Goal: Task Accomplishment & Management: Complete application form

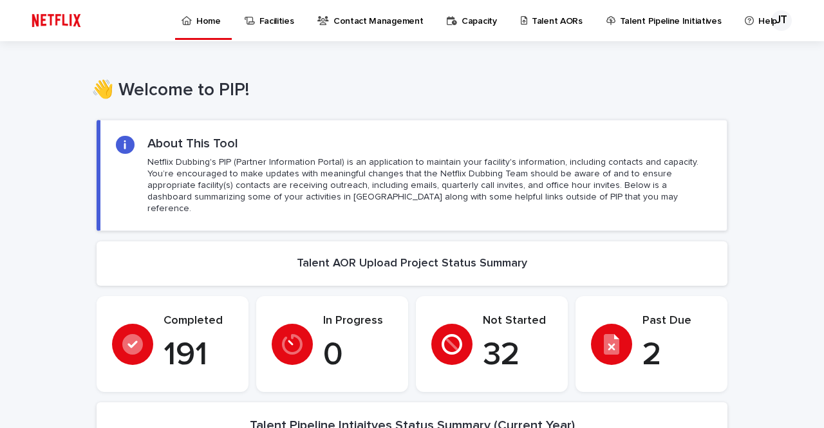
click at [532, 24] on p "Talent AORs" at bounding box center [557, 13] width 51 height 27
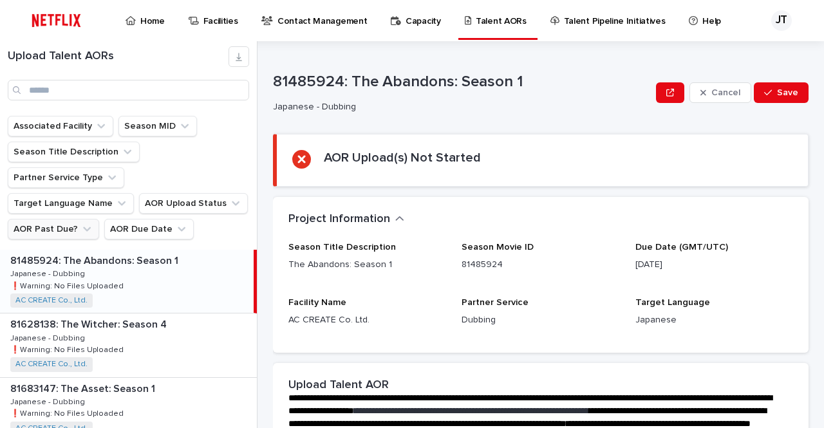
click at [70, 219] on button "AOR Past Due?" at bounding box center [53, 229] width 91 height 21
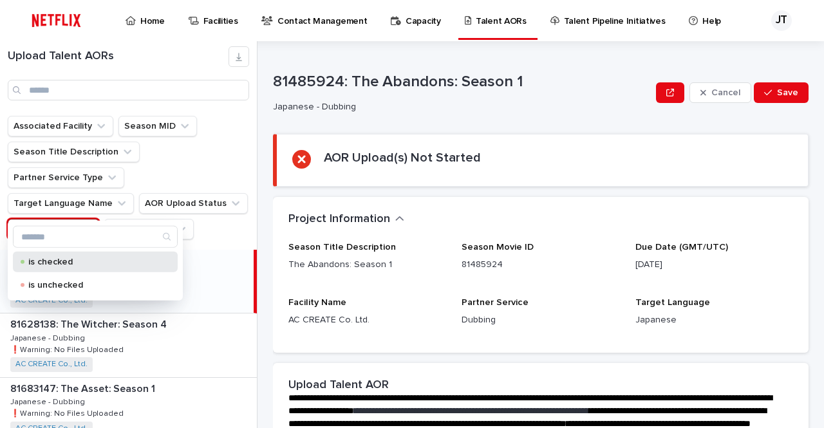
click at [64, 264] on p "is checked" at bounding box center [92, 261] width 129 height 9
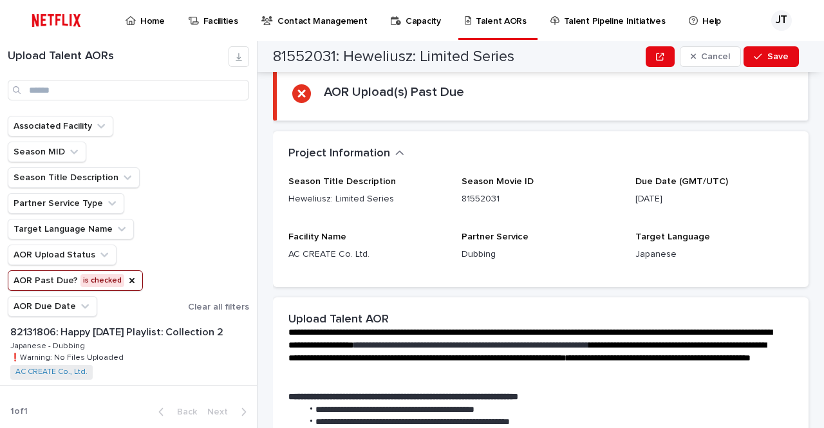
scroll to position [257, 0]
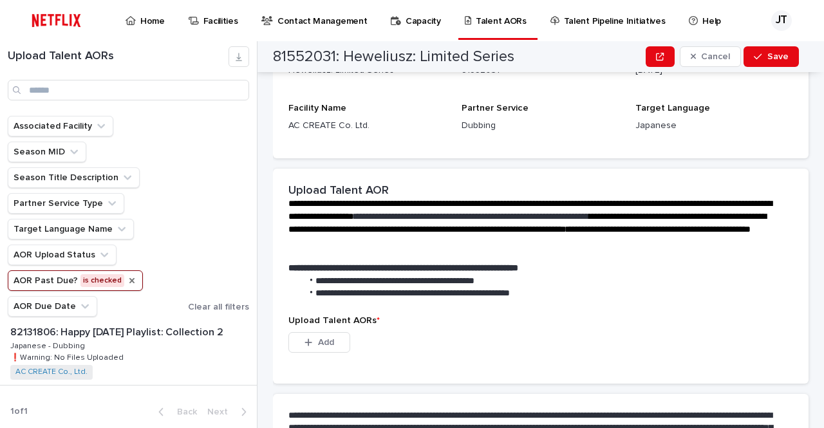
click at [130, 281] on icon "AOR Past Due?" at bounding box center [132, 280] width 10 height 10
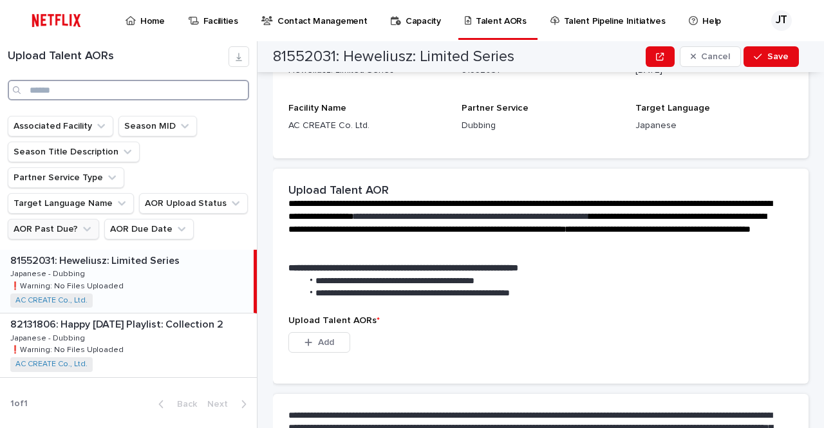
click at [145, 90] on input "Search" at bounding box center [128, 90] width 241 height 21
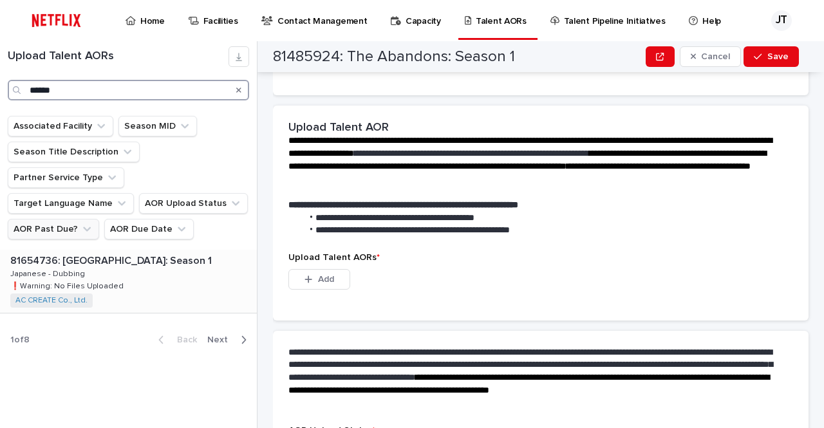
type input "******"
click at [145, 250] on div "81654736: [GEOGRAPHIC_DATA]: Season 1 81654736: [GEOGRAPHIC_DATA] Empire: Seaso…" at bounding box center [128, 281] width 257 height 63
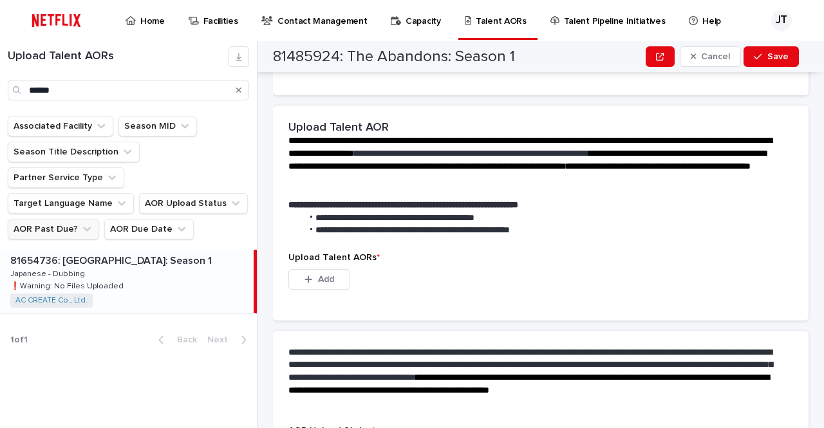
click at [150, 252] on p "81654736: [GEOGRAPHIC_DATA]: Season 1" at bounding box center [112, 259] width 204 height 15
click at [329, 277] on span "Add" at bounding box center [326, 279] width 16 height 9
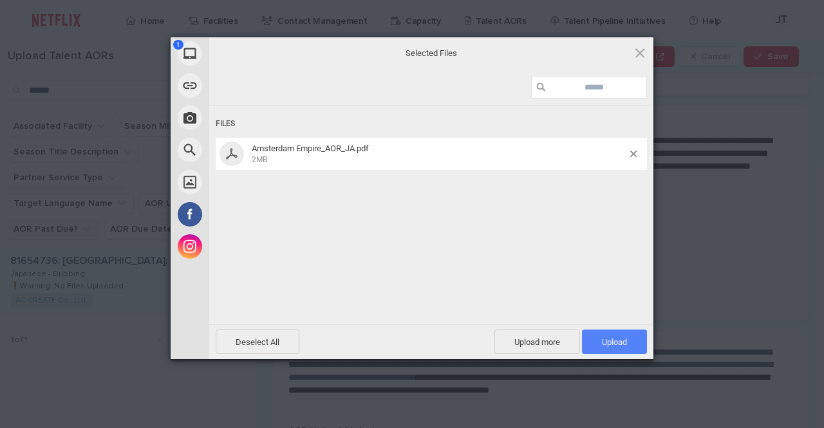
click at [604, 339] on span "Upload 1" at bounding box center [614, 342] width 25 height 10
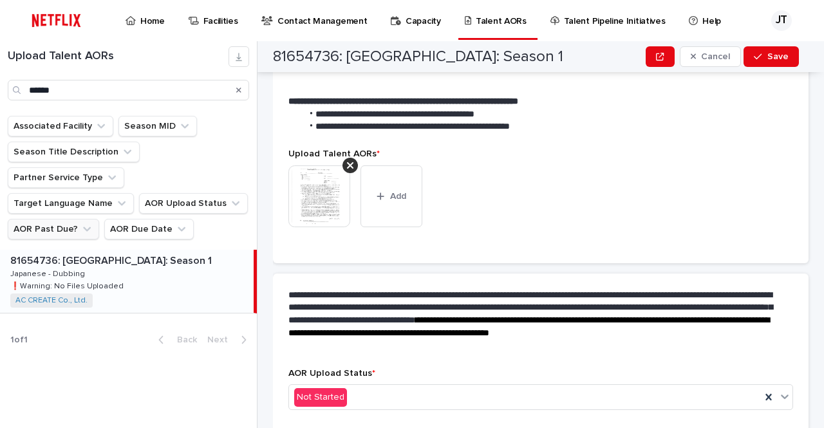
scroll to position [351, 0]
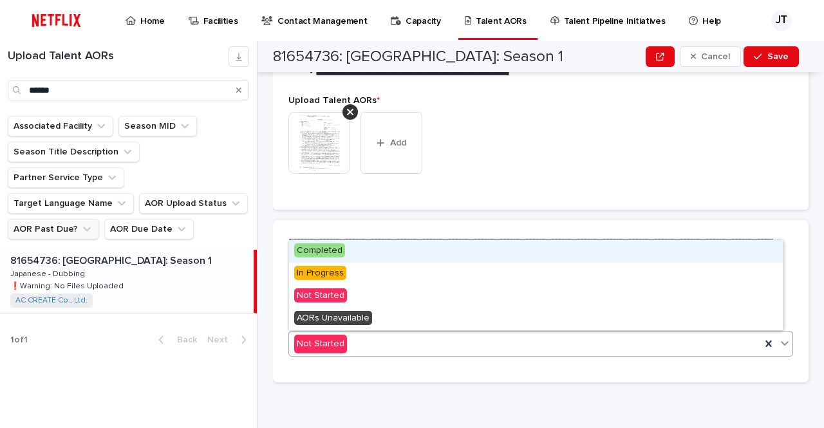
click at [781, 342] on icon at bounding box center [785, 343] width 8 height 5
click at [297, 248] on span "Completed" at bounding box center [319, 250] width 51 height 14
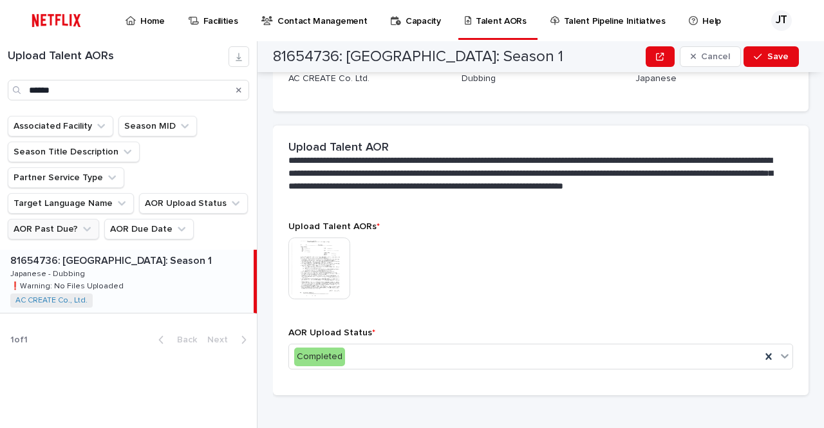
scroll to position [262, 0]
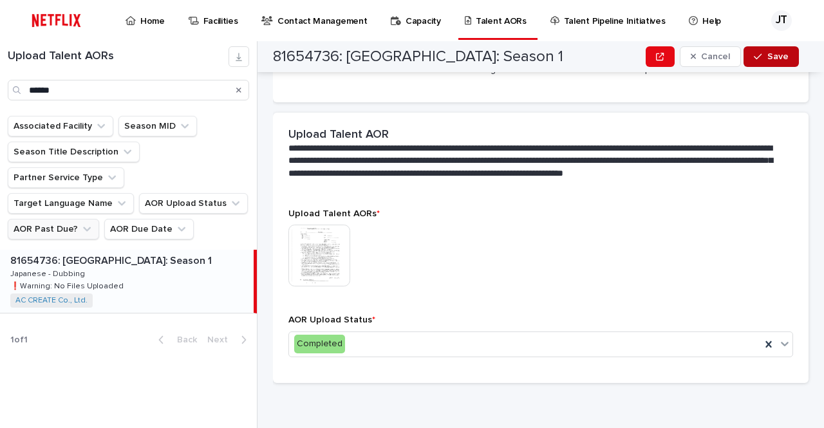
click at [764, 55] on div "button" at bounding box center [760, 56] width 13 height 9
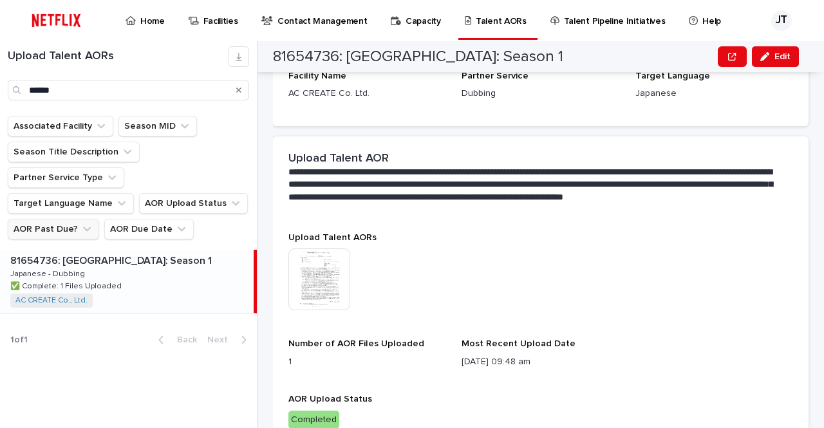
scroll to position [218, 0]
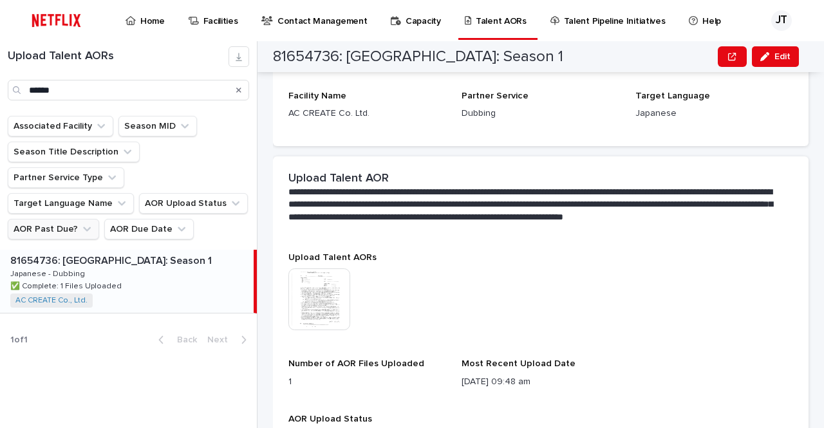
click at [64, 21] on img at bounding box center [56, 21] width 61 height 26
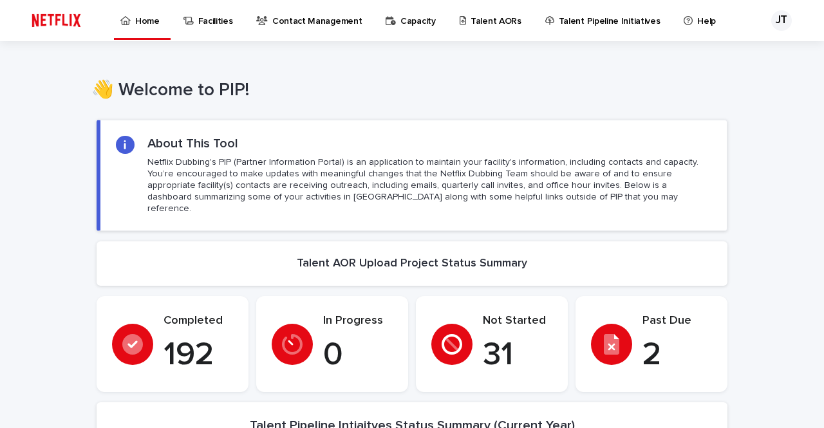
click at [458, 21] on div "Talent AORs" at bounding box center [492, 13] width 69 height 27
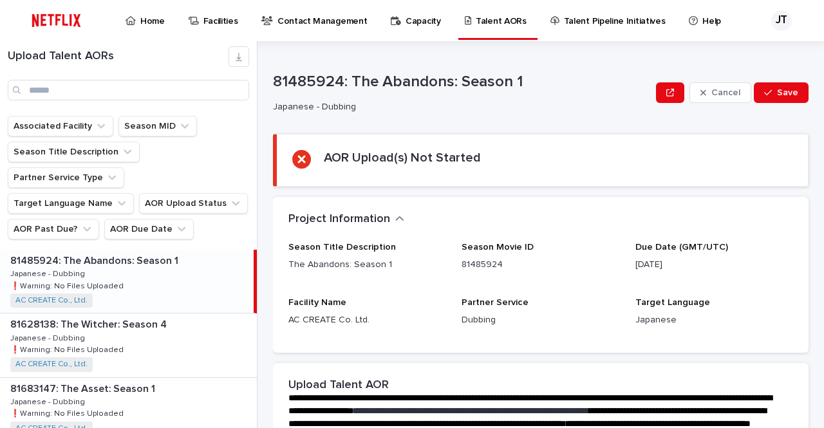
click at [121, 73] on div "Upload Talent AORs" at bounding box center [128, 73] width 257 height 54
click at [115, 83] on input "Search" at bounding box center [128, 90] width 241 height 21
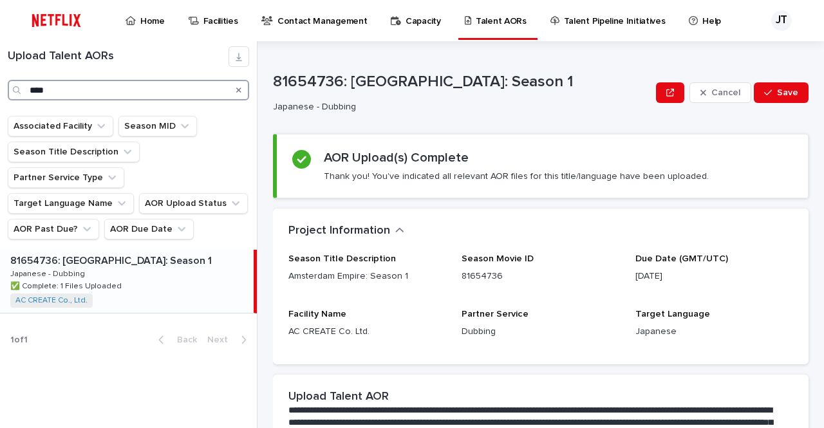
type input "****"
click at [142, 258] on div "81654736: [GEOGRAPHIC_DATA]: Season 1 81654736: [GEOGRAPHIC_DATA] Empire: Seaso…" at bounding box center [127, 281] width 254 height 63
click at [140, 252] on div "81654736: [GEOGRAPHIC_DATA]: Season 1 81654736: [GEOGRAPHIC_DATA] Empire: Seaso…" at bounding box center [127, 281] width 254 height 63
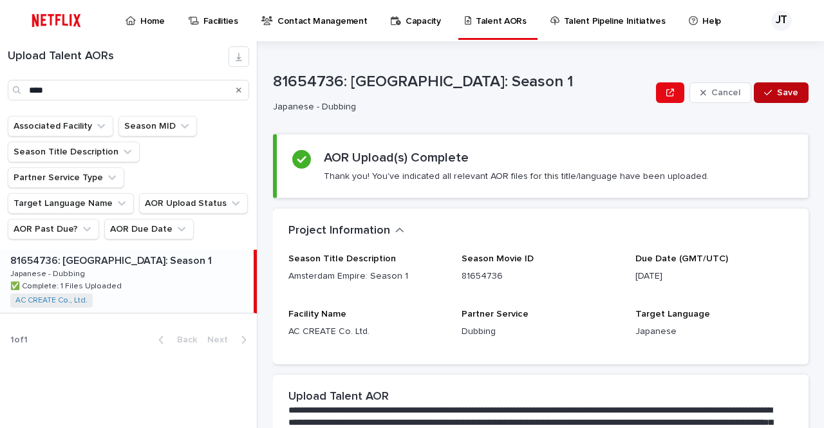
click at [765, 92] on div "button" at bounding box center [770, 92] width 13 height 9
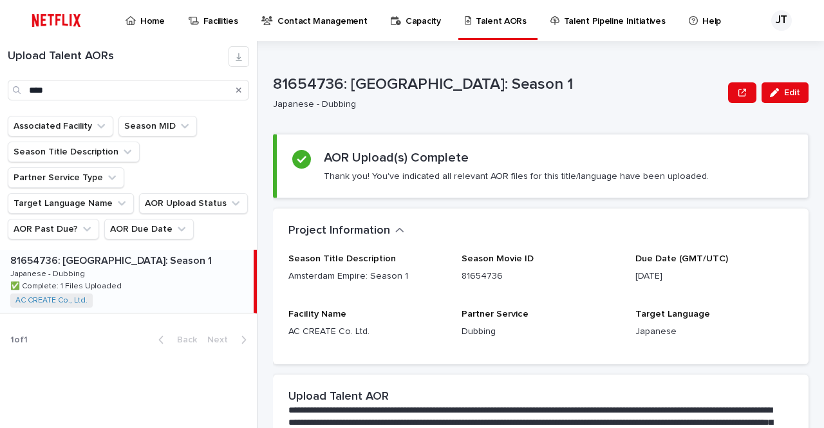
click at [83, 28] on img at bounding box center [56, 21] width 61 height 26
